Goal: Information Seeking & Learning: Find specific fact

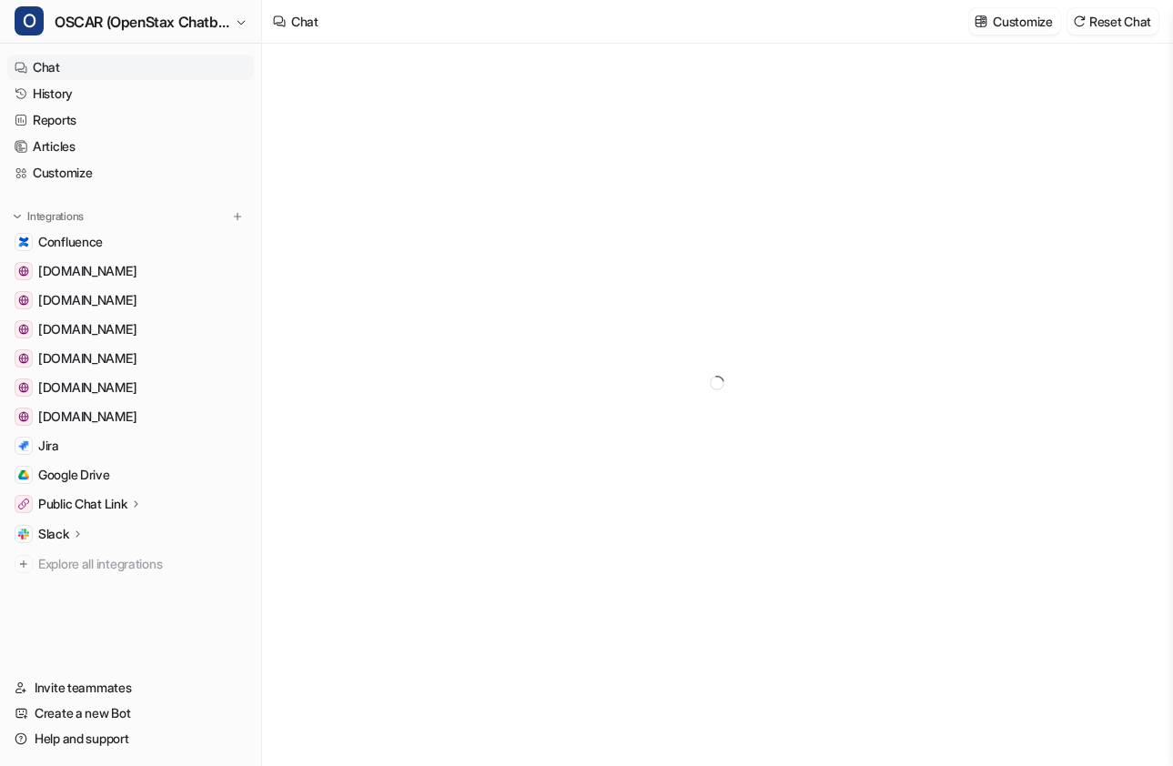
type textarea "**********"
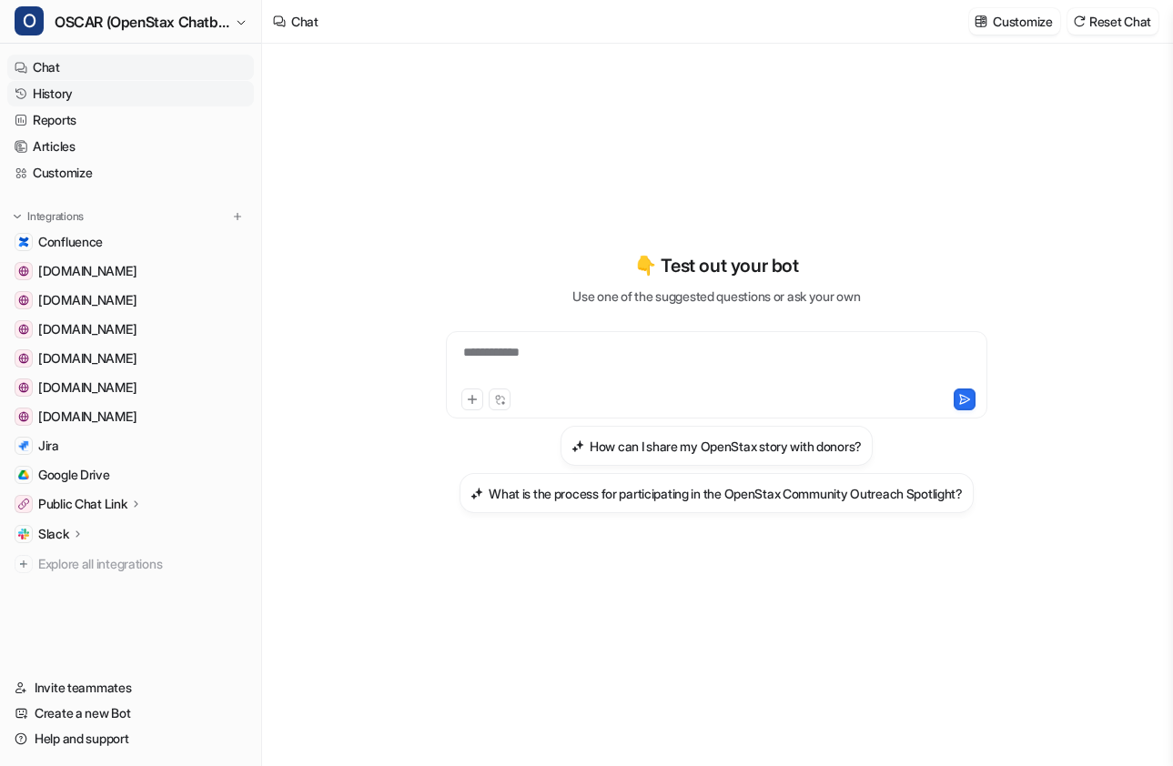
click at [53, 94] on link "History" at bounding box center [130, 93] width 247 height 25
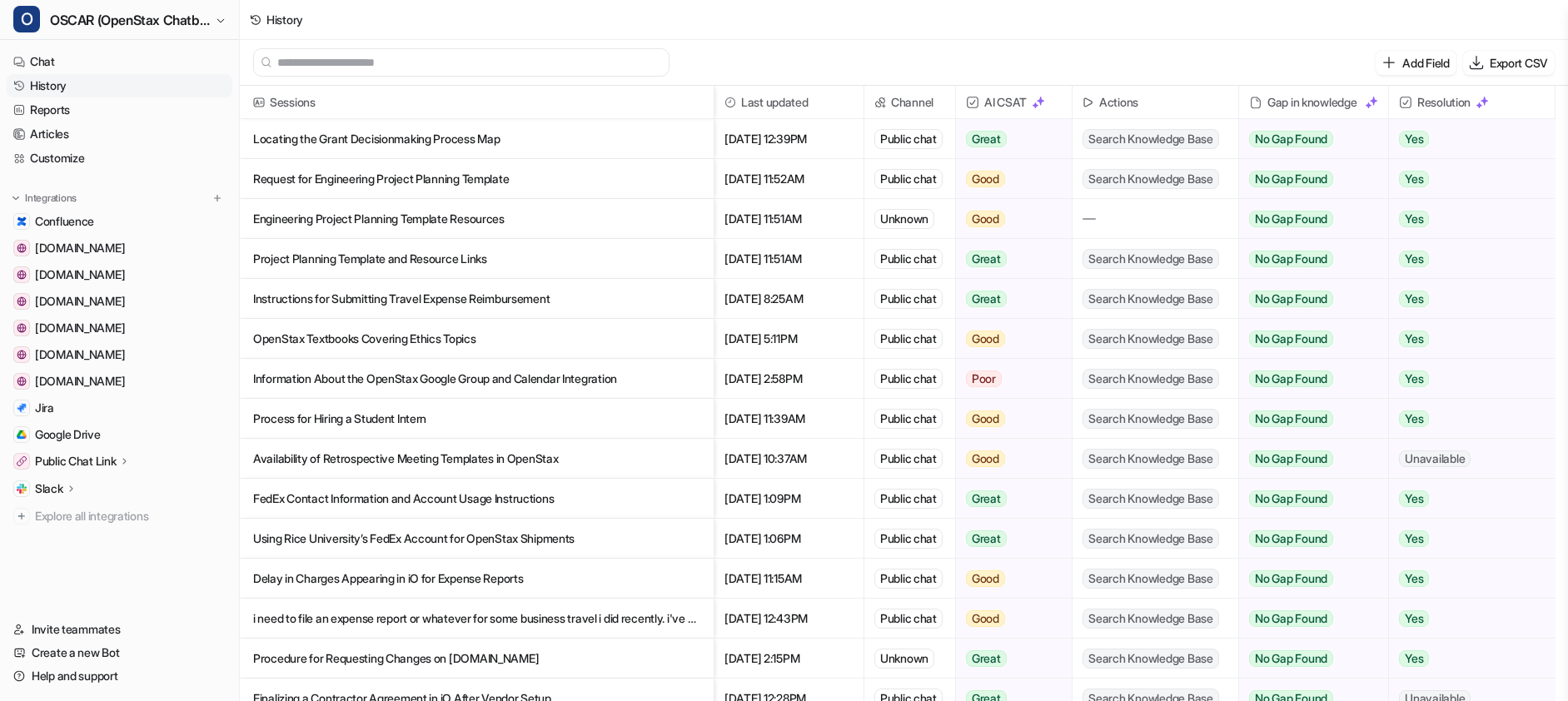
click at [469, 143] on p "Locating the Grant Decisionmaking Process Map" at bounding box center [477, 139] width 448 height 40
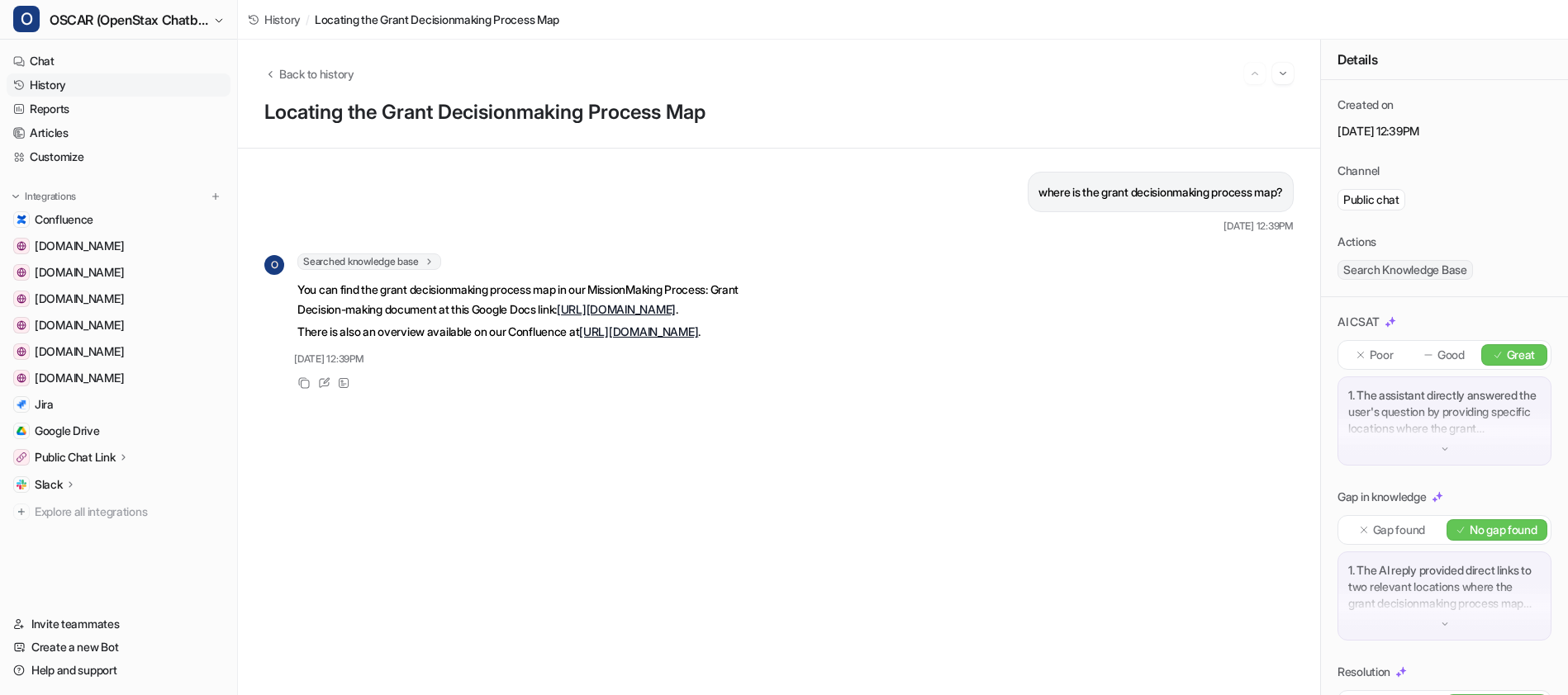
click at [557, 316] on link "[URL][DOMAIN_NAME]" at bounding box center [616, 308] width 119 height 14
click at [579, 338] on link "[URL][DOMAIN_NAME]" at bounding box center [638, 331] width 119 height 14
click at [329, 72] on span "Back to history" at bounding box center [317, 73] width 75 height 17
